Goal: Task Accomplishment & Management: Manage account settings

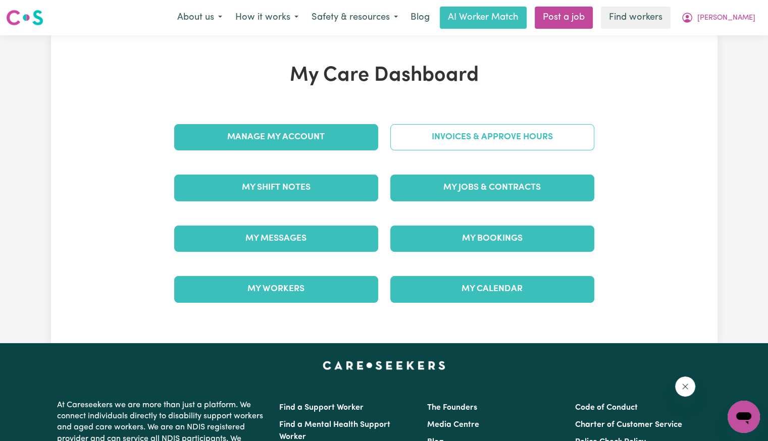
click at [589, 130] on div "Invoices & Approve Hours" at bounding box center [492, 137] width 216 height 50
click at [512, 140] on link "Invoices & Approve Hours" at bounding box center [492, 137] width 204 height 26
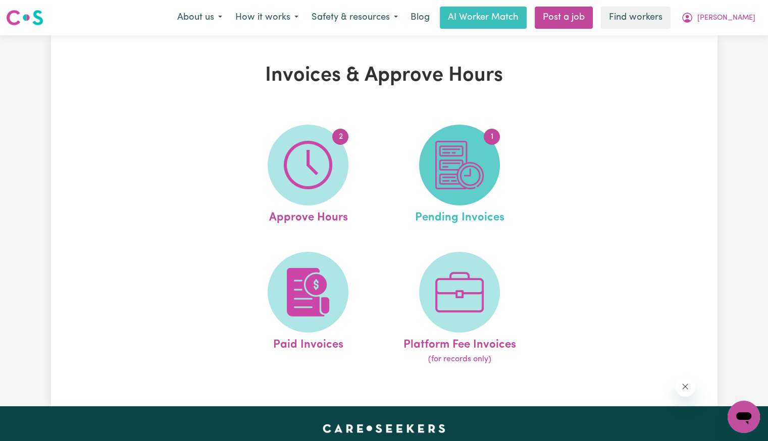
click at [471, 179] on img at bounding box center [459, 165] width 48 height 48
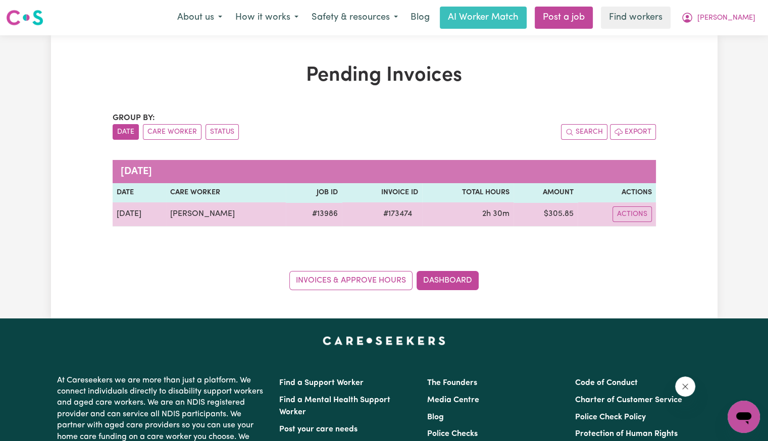
click at [395, 216] on span "# 173474" at bounding box center [397, 214] width 41 height 12
copy span "173474"
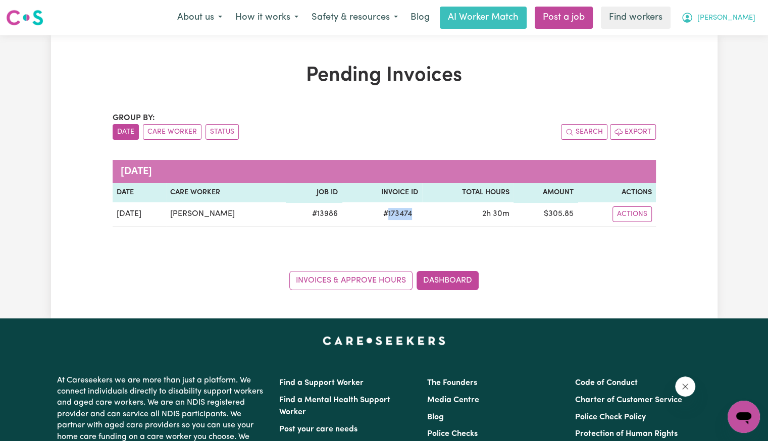
click at [738, 16] on span "[PERSON_NAME]" at bounding box center [726, 18] width 58 height 11
click at [722, 42] on link "My Dashboard" at bounding box center [721, 39] width 80 height 19
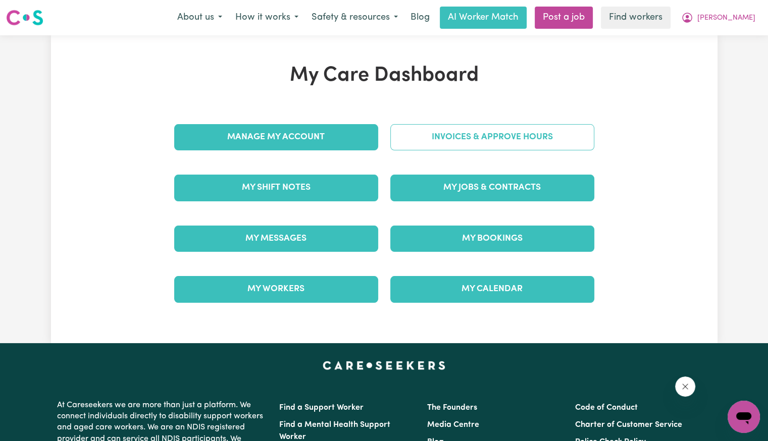
click at [524, 135] on link "Invoices & Approve Hours" at bounding box center [492, 137] width 204 height 26
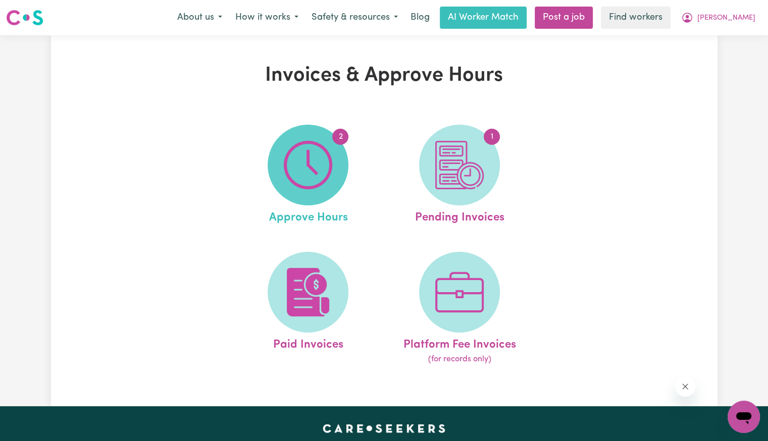
click at [300, 164] on img at bounding box center [308, 165] width 48 height 48
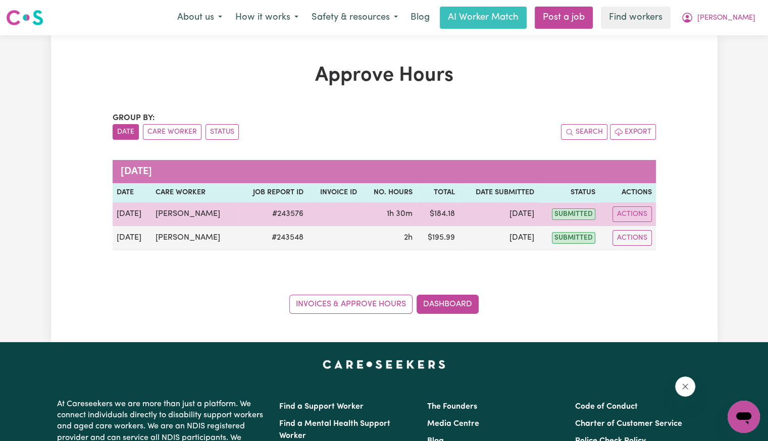
click at [626, 203] on td "Actions" at bounding box center [627, 214] width 57 height 24
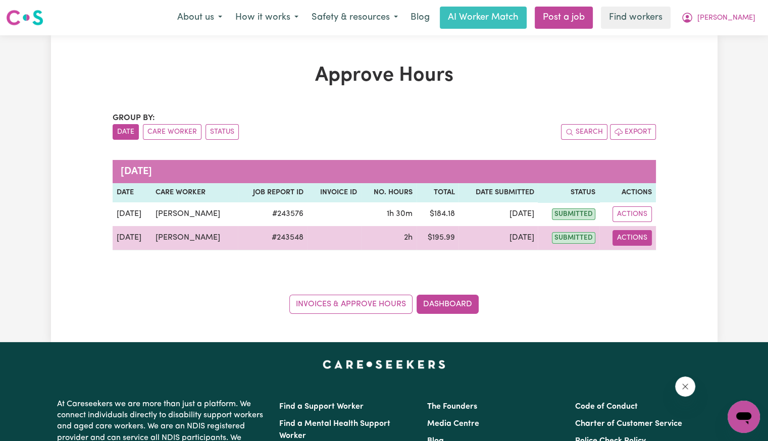
click at [633, 243] on button "Actions" at bounding box center [631, 238] width 39 height 16
click at [632, 240] on button "Actions" at bounding box center [631, 238] width 39 height 16
click at [632, 237] on button "Actions" at bounding box center [631, 238] width 39 height 16
click at [638, 258] on link "View Job Report" at bounding box center [657, 261] width 86 height 20
select select "pm"
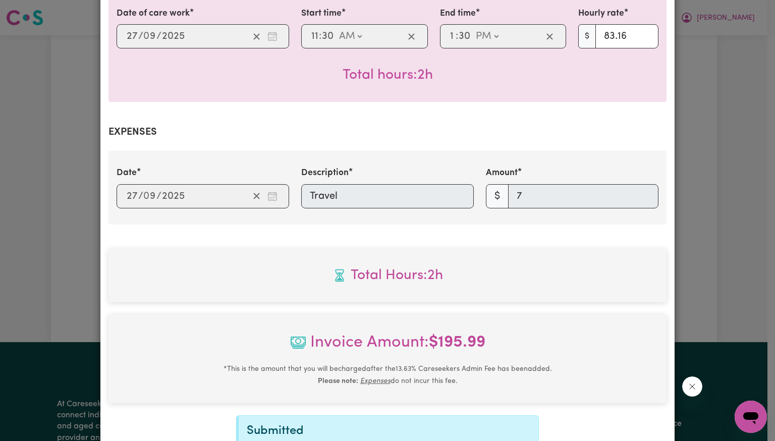
scroll to position [412, 0]
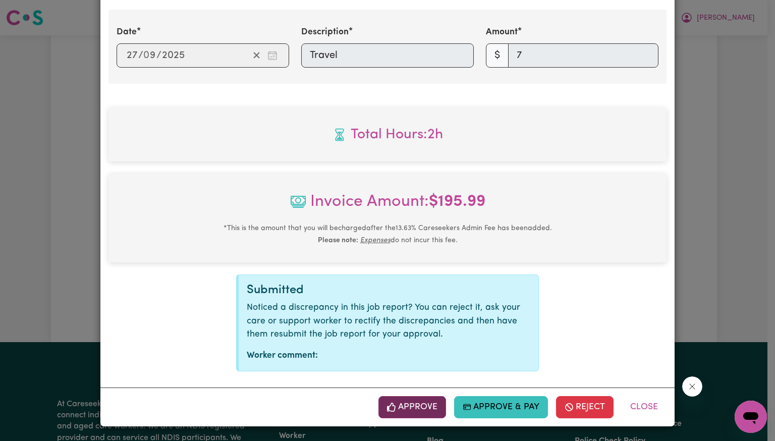
click at [423, 412] on button "Approve" at bounding box center [413, 407] width 68 height 22
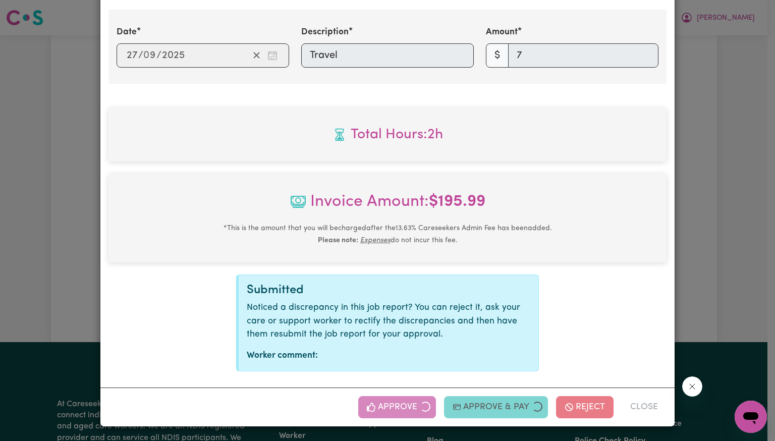
scroll to position [249, 0]
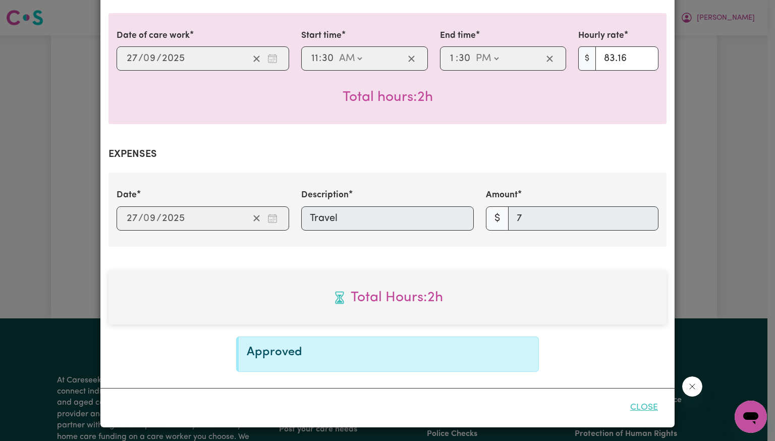
click at [630, 407] on button "Close" at bounding box center [644, 408] width 45 height 22
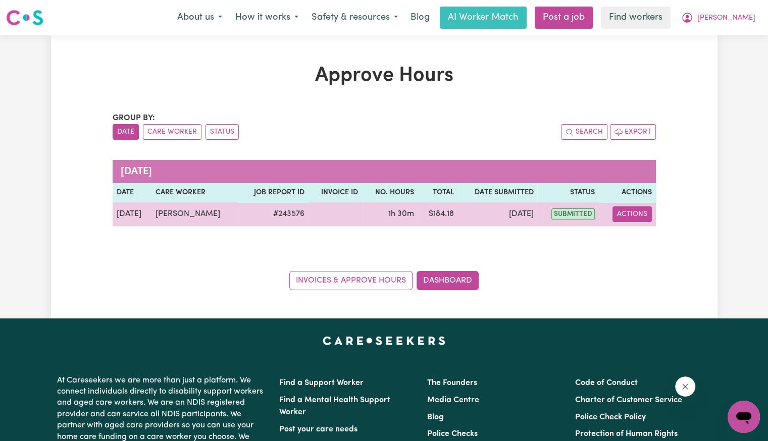
click at [615, 220] on button "Actions" at bounding box center [631, 214] width 39 height 16
click at [643, 239] on link "View Job Report" at bounding box center [657, 237] width 86 height 20
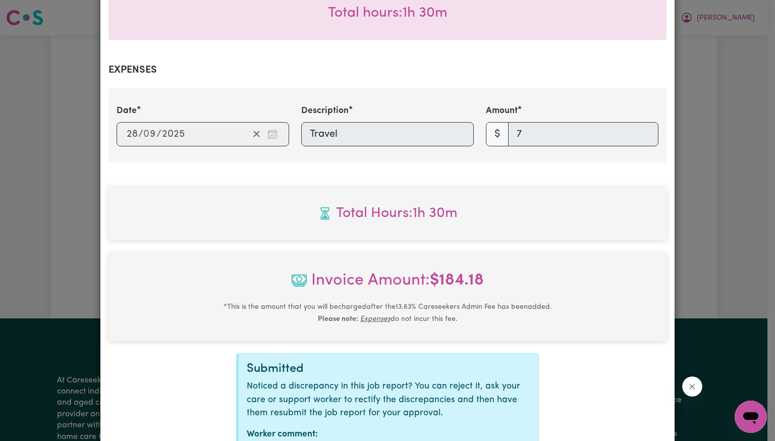
scroll to position [412, 0]
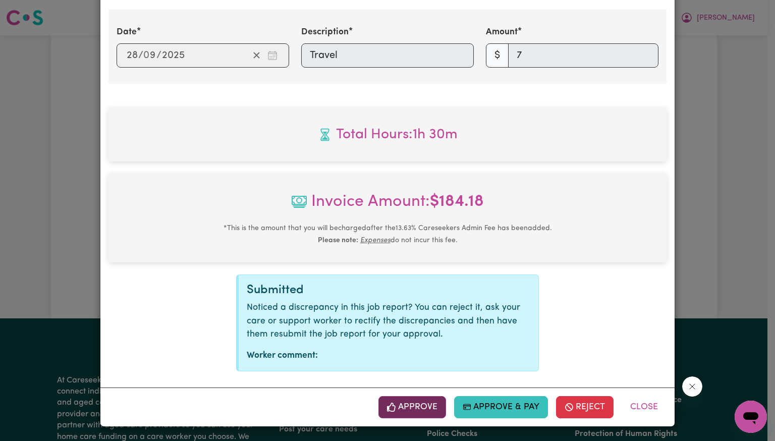
click at [424, 402] on button "Approve" at bounding box center [413, 407] width 68 height 22
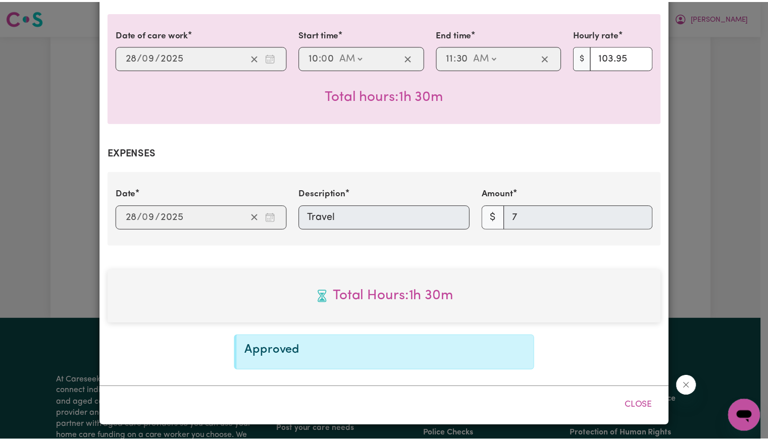
scroll to position [249, 0]
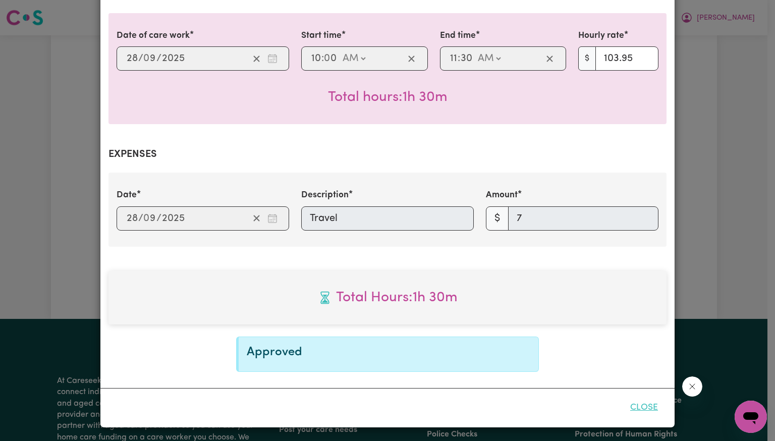
click at [648, 401] on button "Close" at bounding box center [644, 408] width 45 height 22
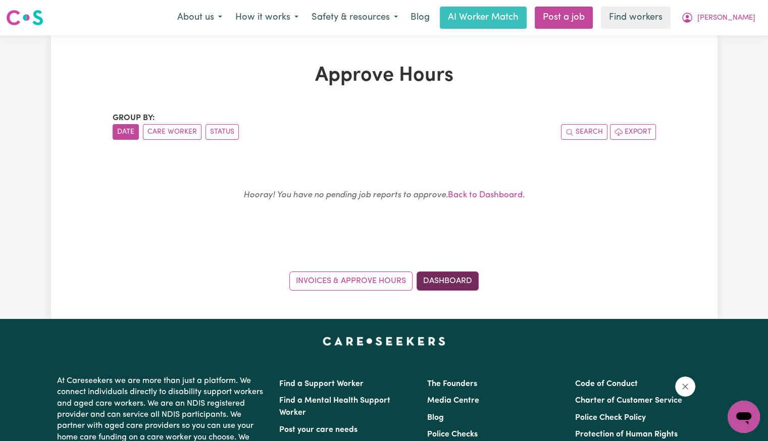
click at [456, 277] on link "Dashboard" at bounding box center [447, 281] width 62 height 19
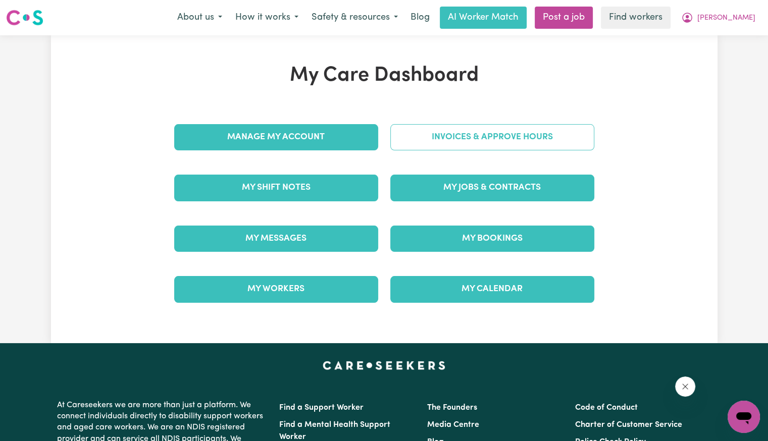
click at [472, 134] on link "Invoices & Approve Hours" at bounding box center [492, 137] width 204 height 26
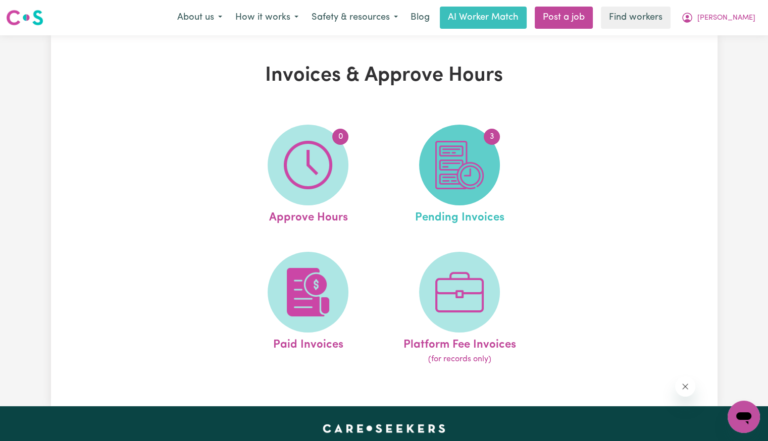
click at [476, 158] on img at bounding box center [459, 165] width 48 height 48
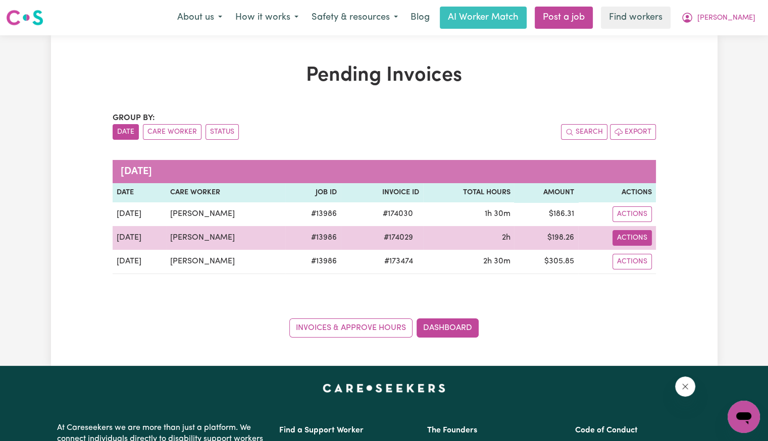
click at [632, 239] on button "Actions" at bounding box center [631, 238] width 39 height 16
click at [646, 257] on link "Download Invoice" at bounding box center [661, 261] width 92 height 20
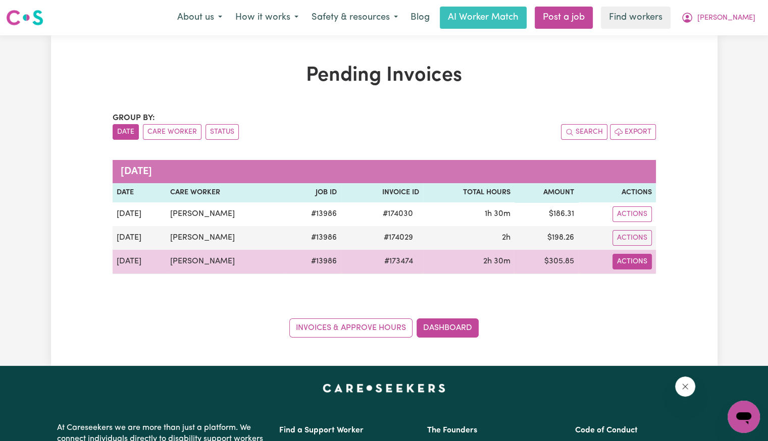
click at [638, 261] on button "Actions" at bounding box center [631, 262] width 39 height 16
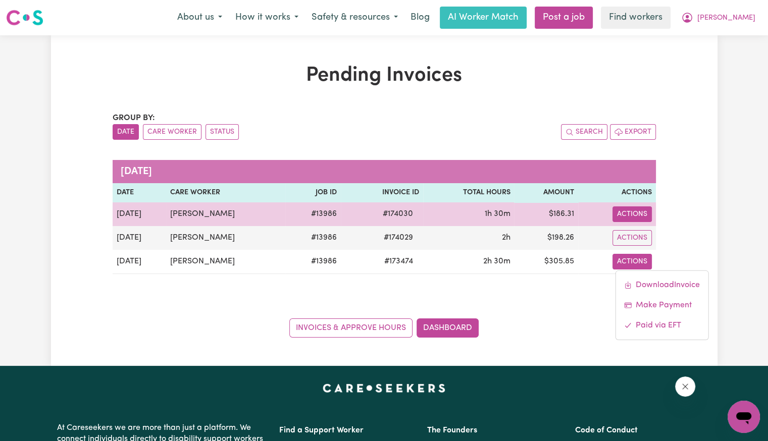
click at [628, 208] on button "Actions" at bounding box center [631, 214] width 39 height 16
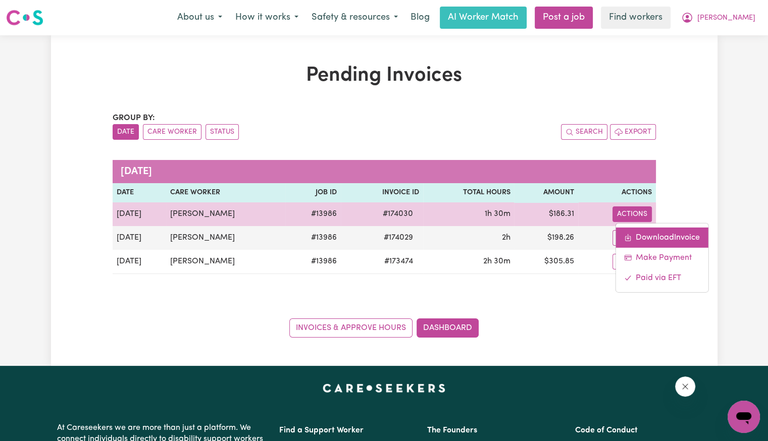
click at [635, 231] on link "Download Invoice" at bounding box center [661, 237] width 92 height 20
